Goal: Find specific fact: Find specific fact

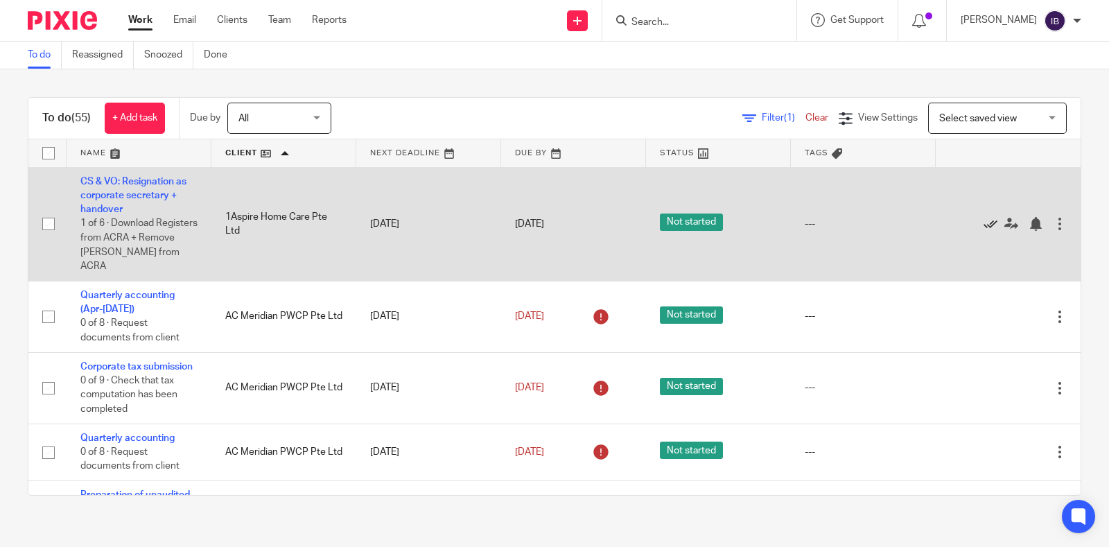
click at [984, 224] on icon at bounding box center [991, 224] width 14 height 14
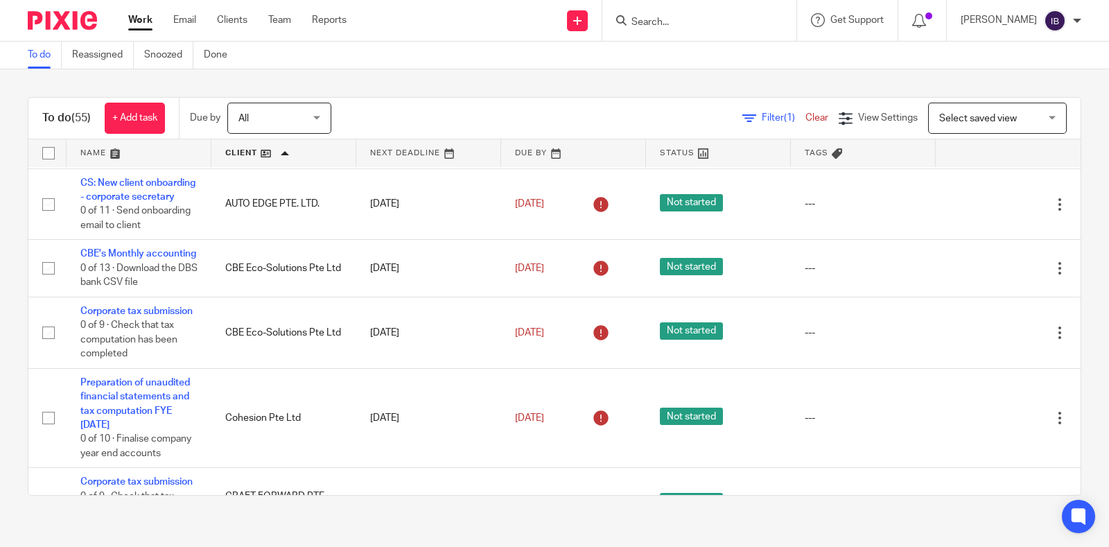
scroll to position [1126, 0]
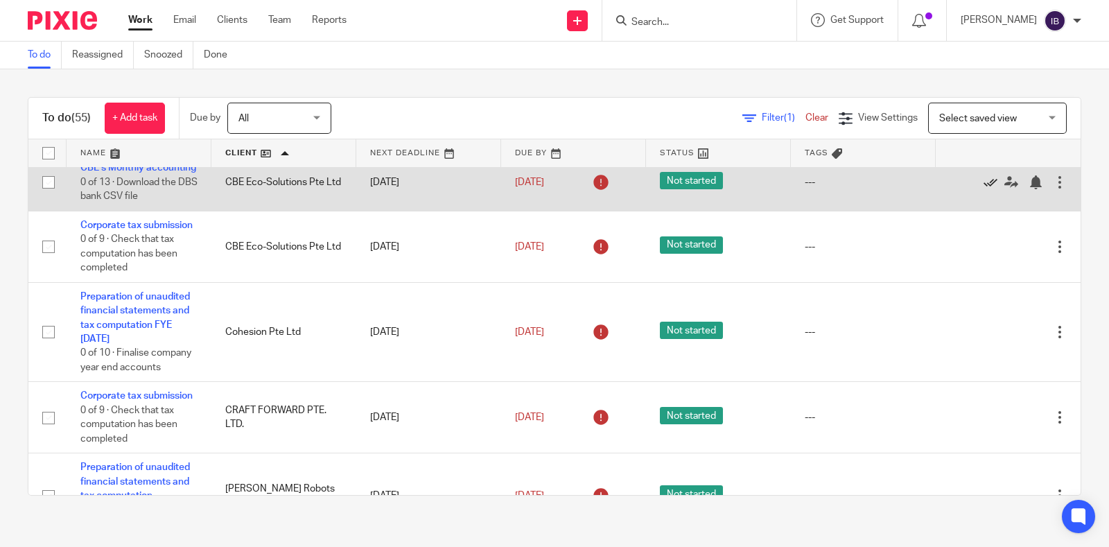
click at [984, 189] on icon at bounding box center [991, 182] width 14 height 14
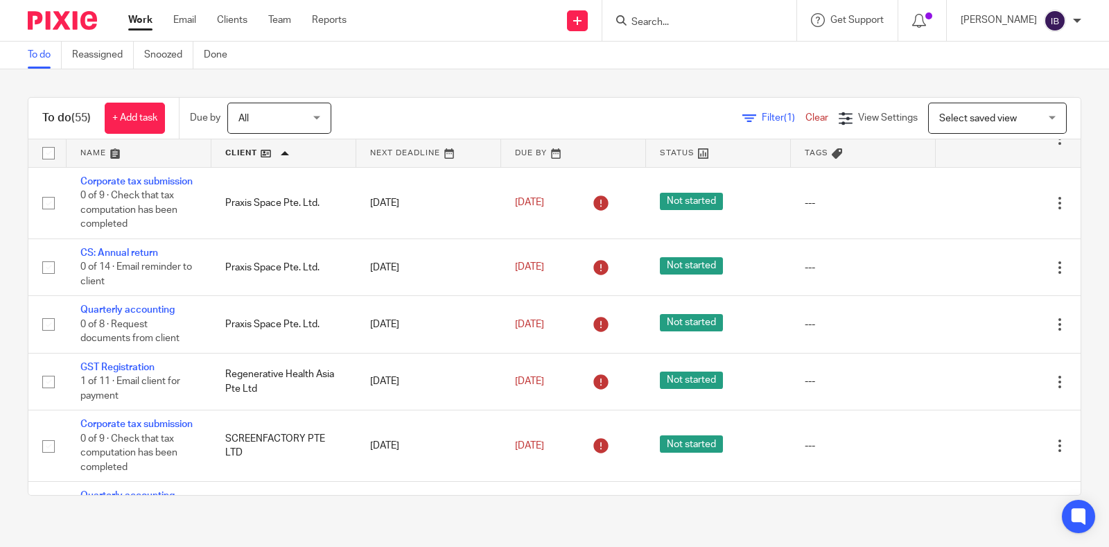
scroll to position [2947, 0]
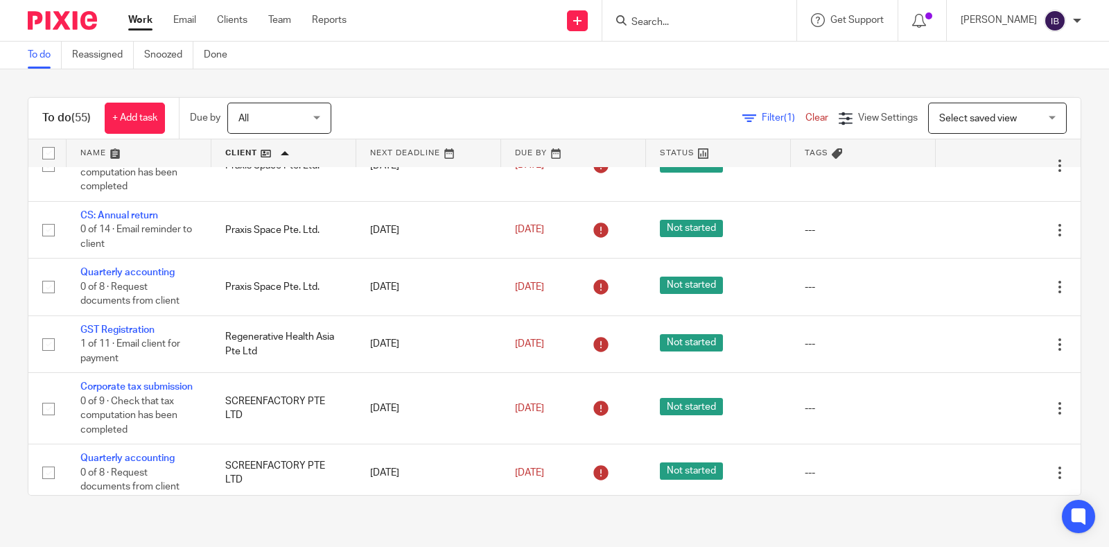
drag, startPoint x: 948, startPoint y: 380, endPoint x: 639, endPoint y: 367, distance: 309.5
click at [984, 108] on icon at bounding box center [991, 101] width 14 height 14
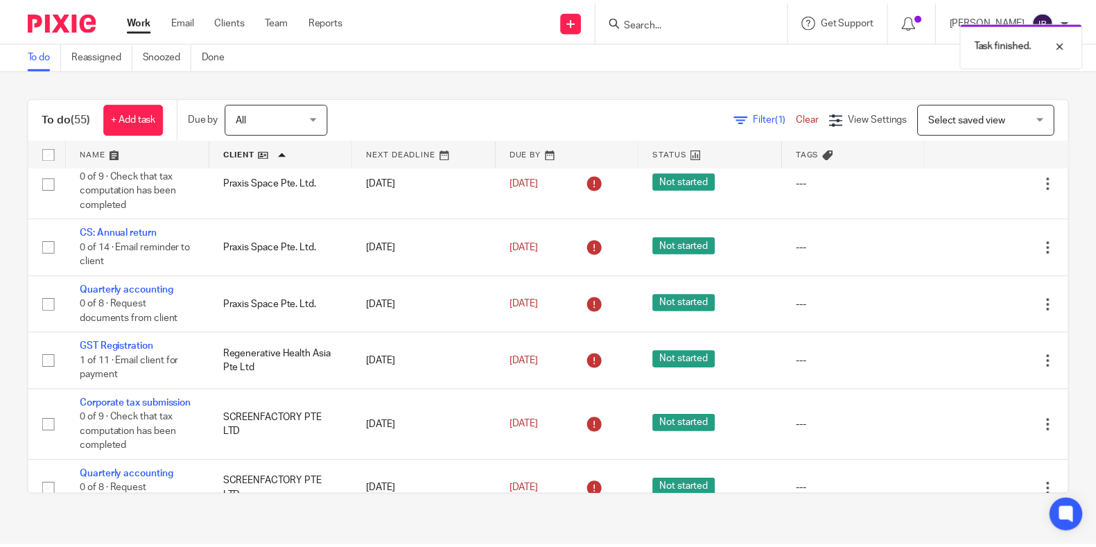
scroll to position [2860, 0]
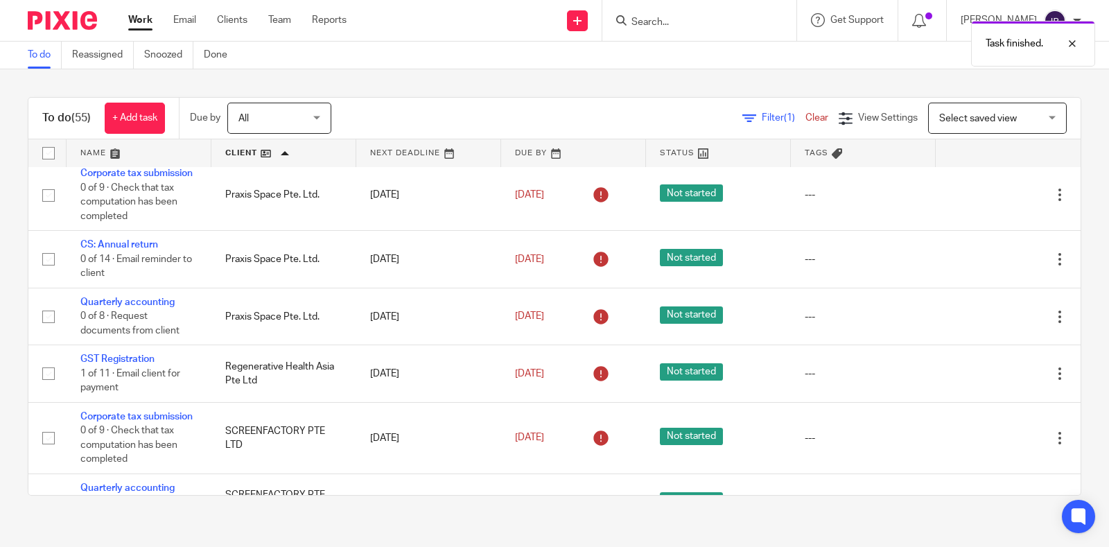
click at [515, 67] on link "[DATE]" at bounding box center [546, 59] width 62 height 15
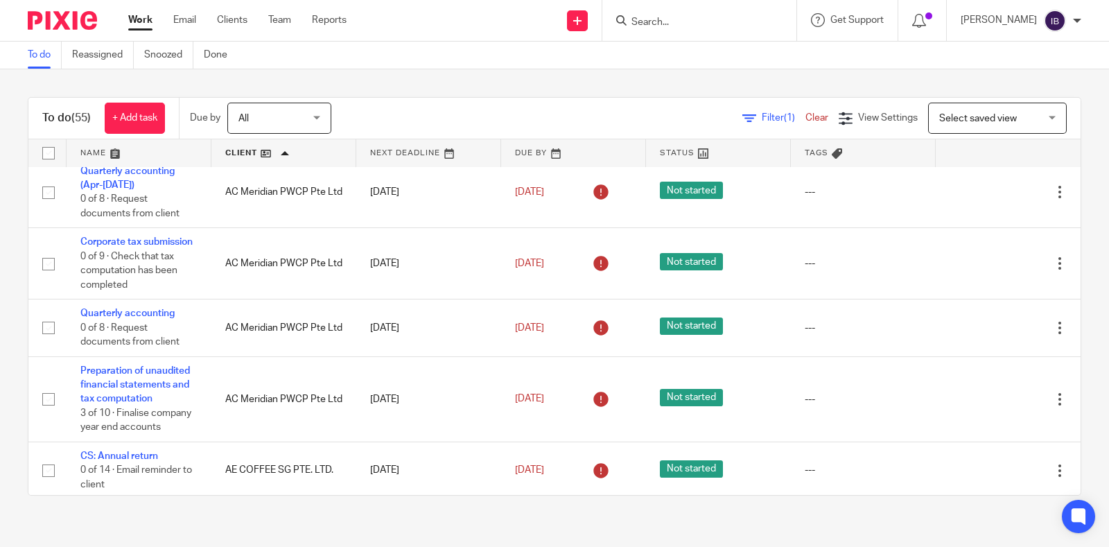
scroll to position [0, 0]
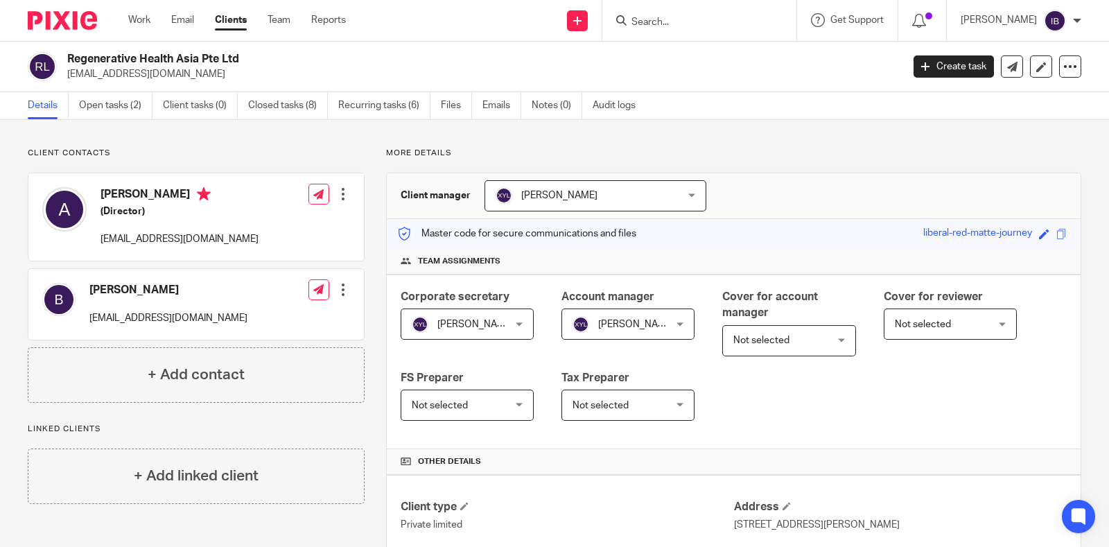
scroll to position [173, 0]
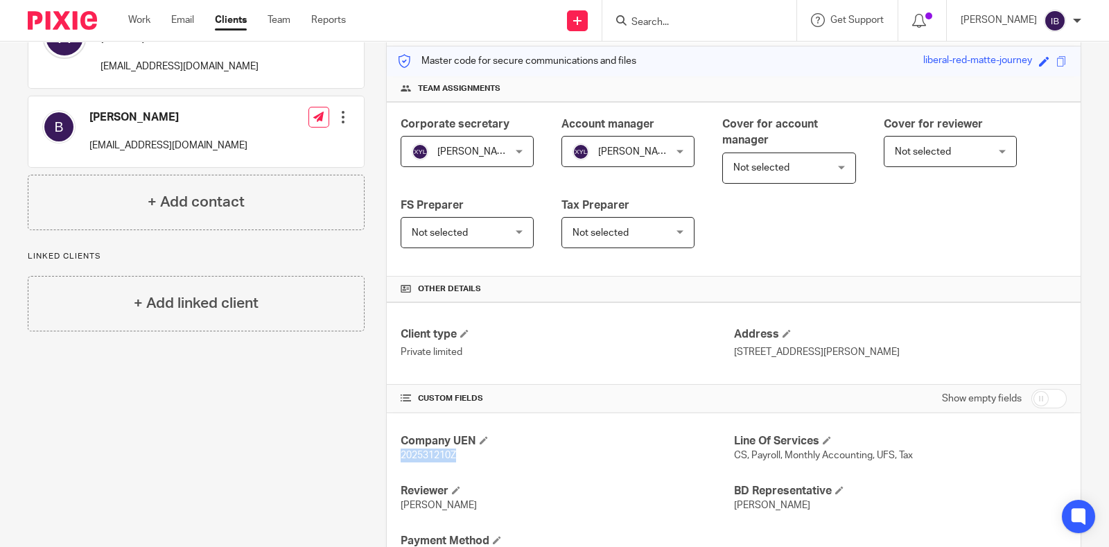
drag, startPoint x: 458, startPoint y: 455, endPoint x: 386, endPoint y: 459, distance: 72.2
click at [387, 459] on div "Company UEN 202531210Z Line Of Services CS, Payroll, Monthly Accounting, UFS, T…" at bounding box center [734, 498] width 694 height 170
copy span "202531210Z"
click at [85, 399] on div "Client contacts Audrey (Director) s1123618108@gmail.com Edit contact Create cli…" at bounding box center [185, 362] width 358 height 775
